Goal: Task Accomplishment & Management: Use online tool/utility

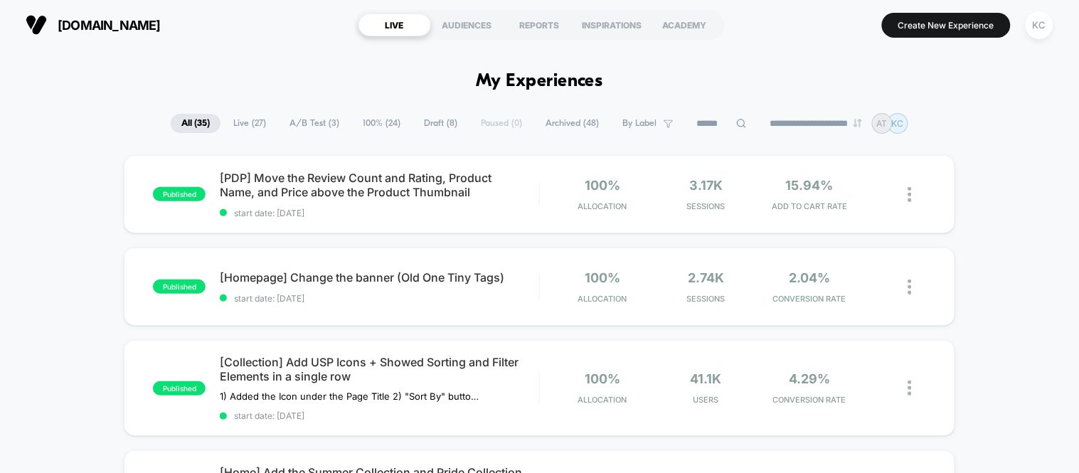
click at [318, 122] on span "A/B Test ( 3 )" at bounding box center [314, 123] width 71 height 19
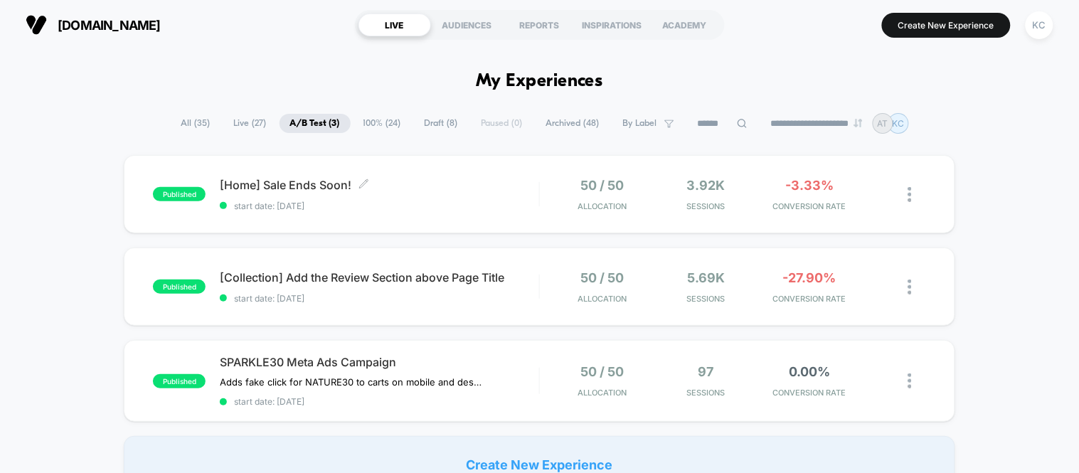
drag, startPoint x: 279, startPoint y: 185, endPoint x: 989, endPoint y: 242, distance: 711.8
click at [989, 242] on div "published [Home] Sale Ends Soon! Click to edit experience details Click to edit…" at bounding box center [539, 324] width 1079 height 338
click at [287, 182] on span "[Home] Sale Ends Soon! Click to edit experience details" at bounding box center [379, 185] width 319 height 14
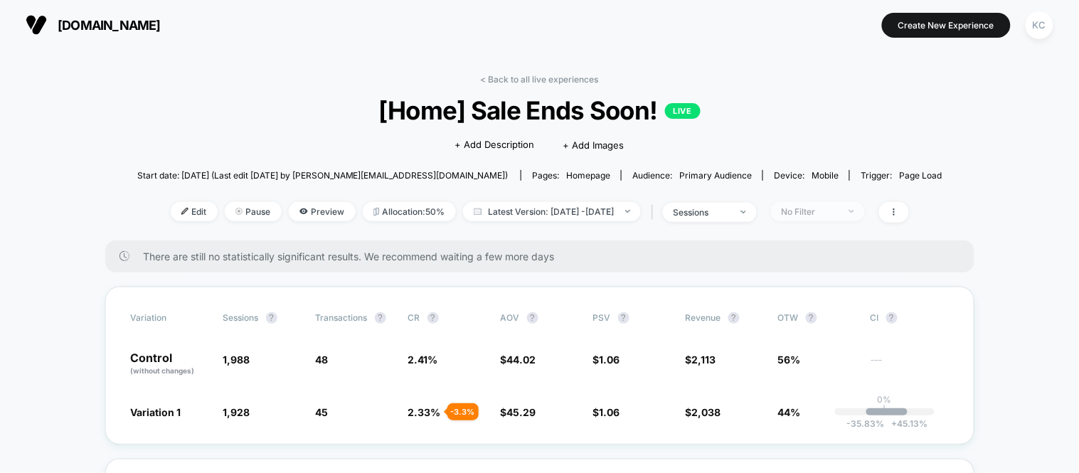
click at [865, 209] on span "No Filter" at bounding box center [818, 211] width 94 height 19
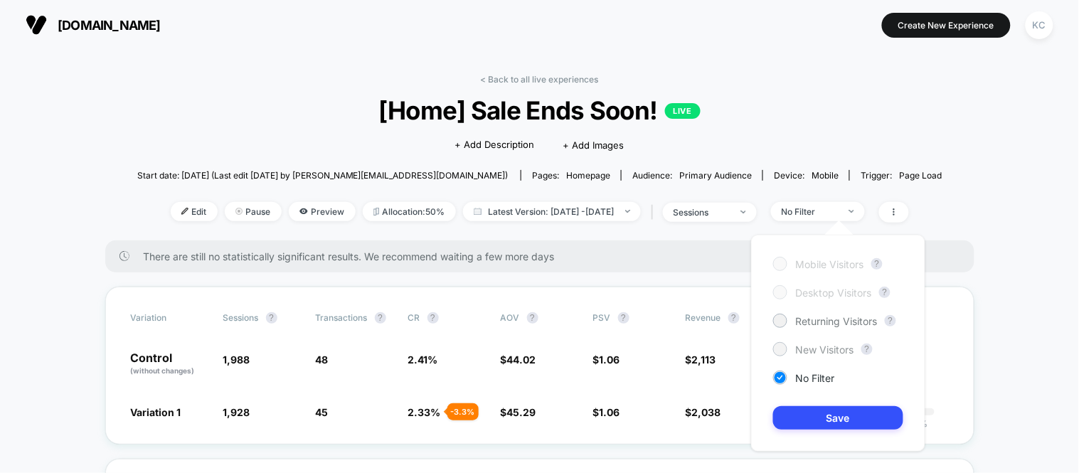
click at [839, 347] on span "New Visitors" at bounding box center [825, 349] width 58 height 12
click at [851, 424] on button "Save" at bounding box center [838, 417] width 130 height 23
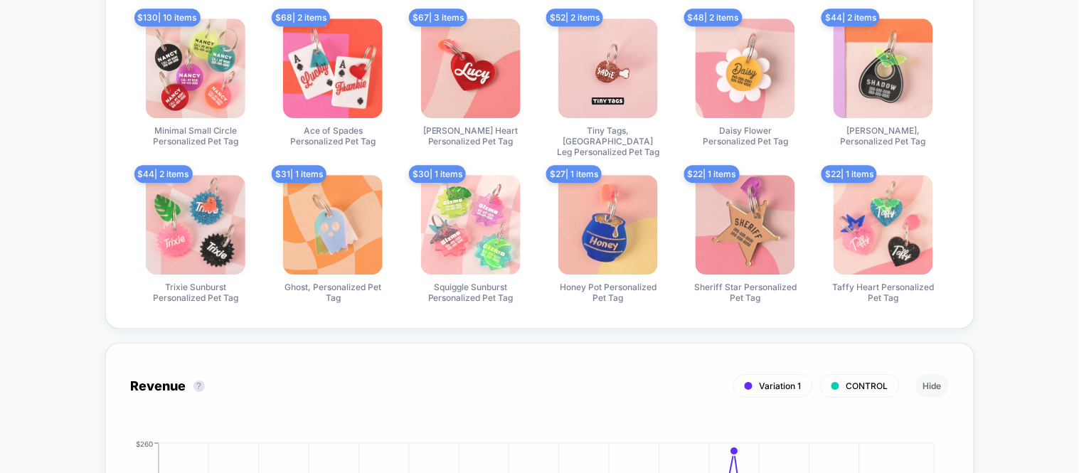
scroll to position [1263, 0]
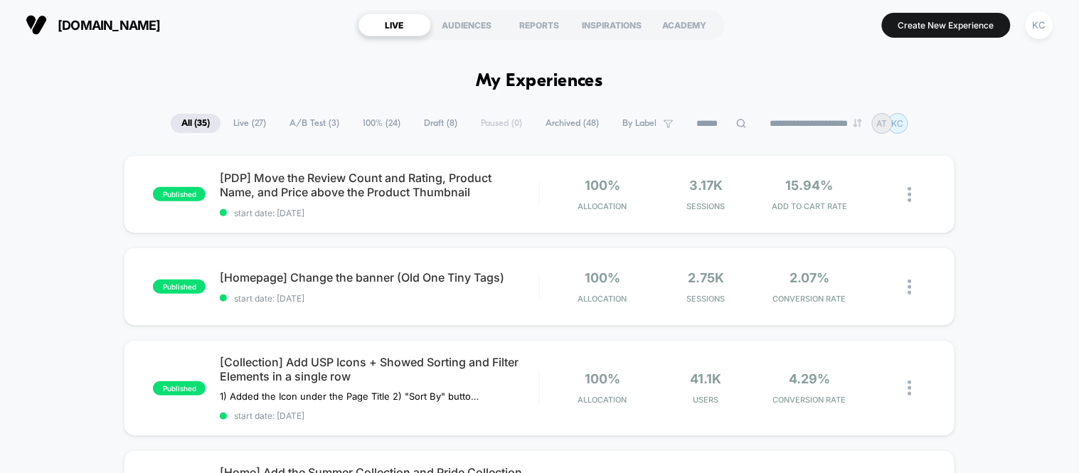
click at [311, 125] on span "A/B Test ( 3 )" at bounding box center [314, 123] width 71 height 19
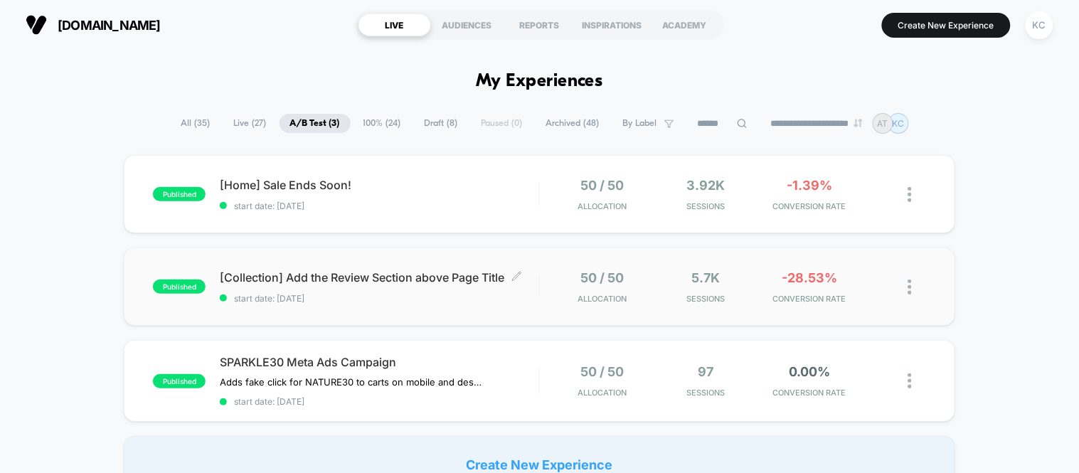
click at [292, 281] on span "[Collection] Add the Review Section above Page Title Click to edit experience d…" at bounding box center [379, 277] width 319 height 14
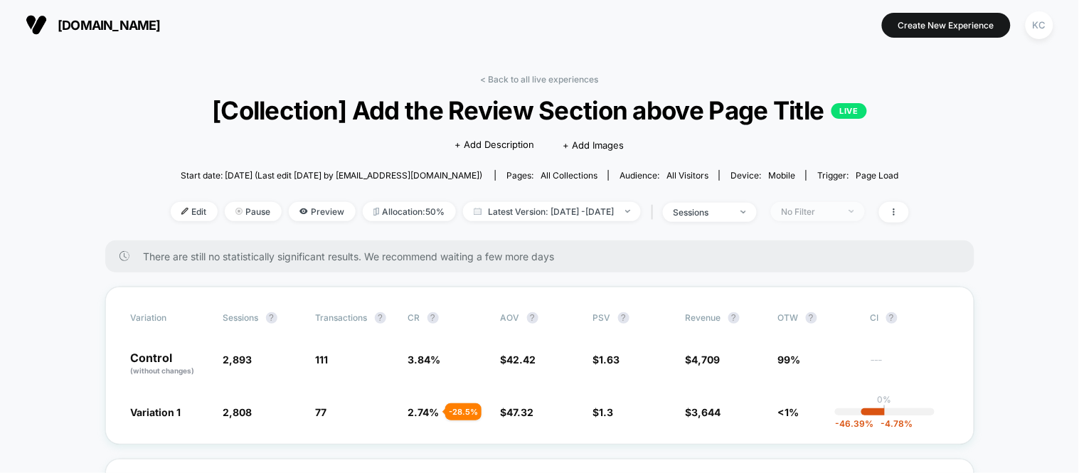
click at [854, 210] on img at bounding box center [851, 211] width 5 height 3
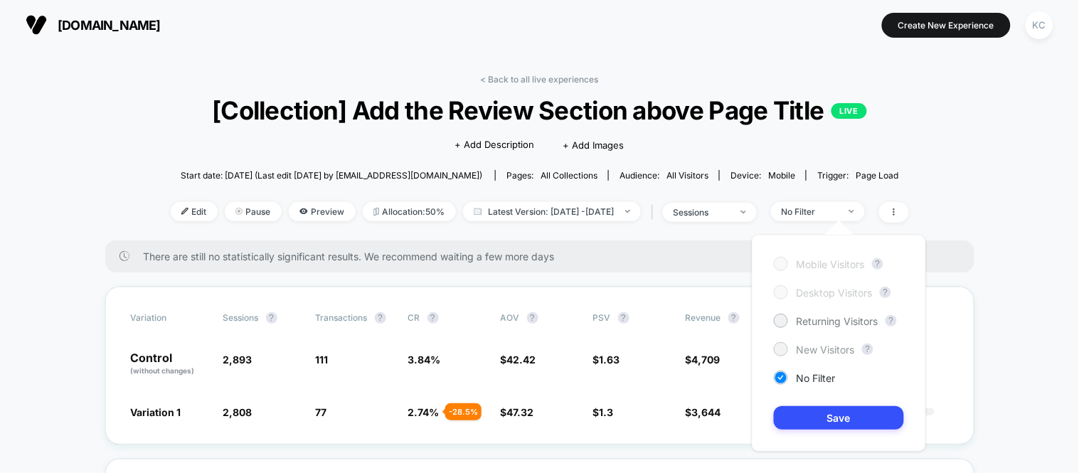
click at [828, 346] on span "New Visitors" at bounding box center [825, 349] width 58 height 12
click at [840, 413] on button "Save" at bounding box center [839, 417] width 130 height 23
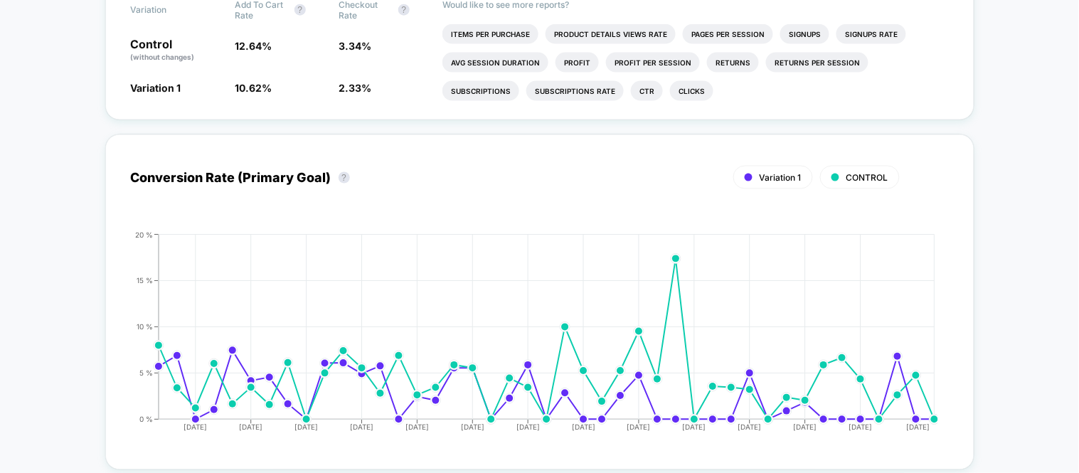
scroll to position [474, 0]
